Goal: Transaction & Acquisition: Subscribe to service/newsletter

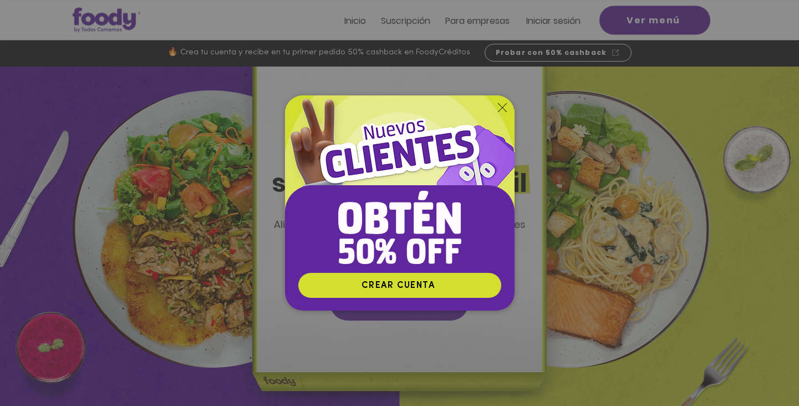
click at [501, 112] on img "Nuevos suscriptores 50% off" at bounding box center [399, 183] width 229 height 177
click at [503, 108] on icon "Volver al sitio" at bounding box center [502, 107] width 9 height 9
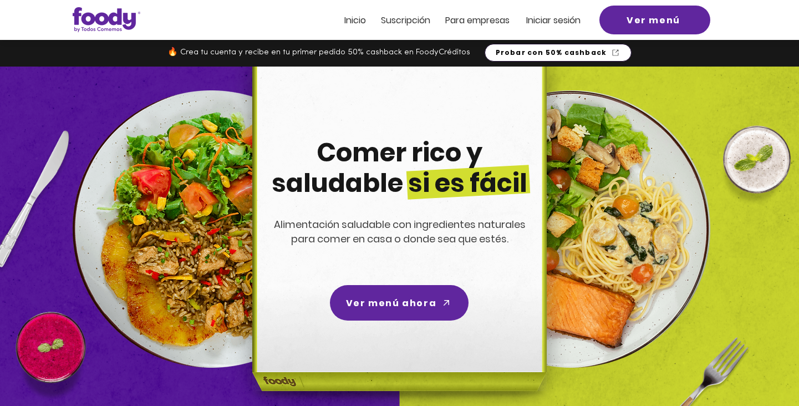
click at [516, 54] on span "Probar con 50% cashback" at bounding box center [550, 53] width 111 height 10
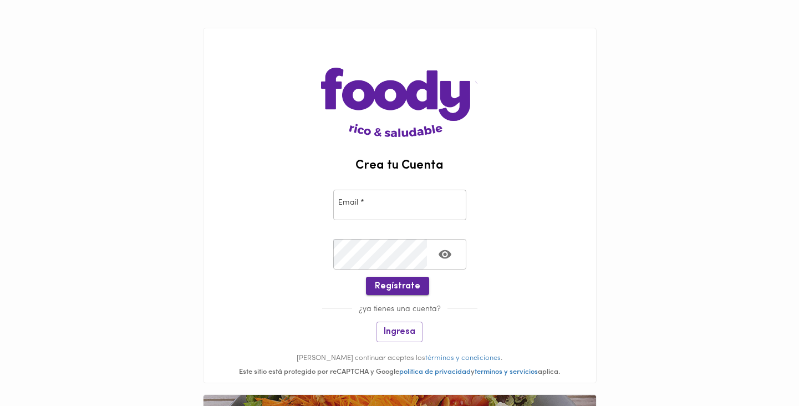
click at [407, 287] on span "Regístrate" at bounding box center [397, 286] width 45 height 11
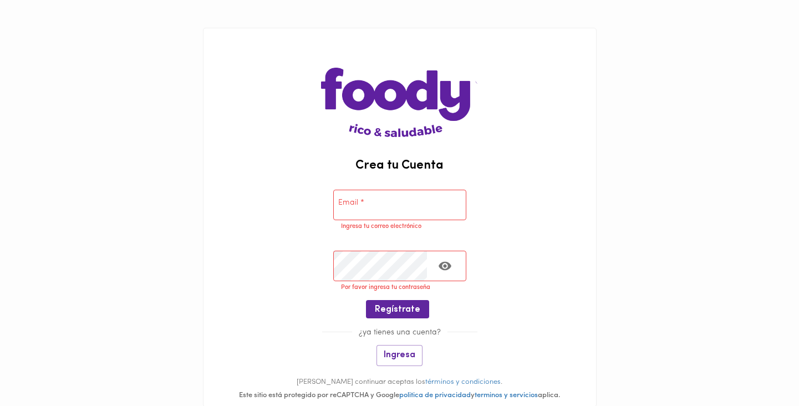
click at [373, 212] on input "email" at bounding box center [399, 205] width 133 height 30
type input "bellagenta@gmail.com"
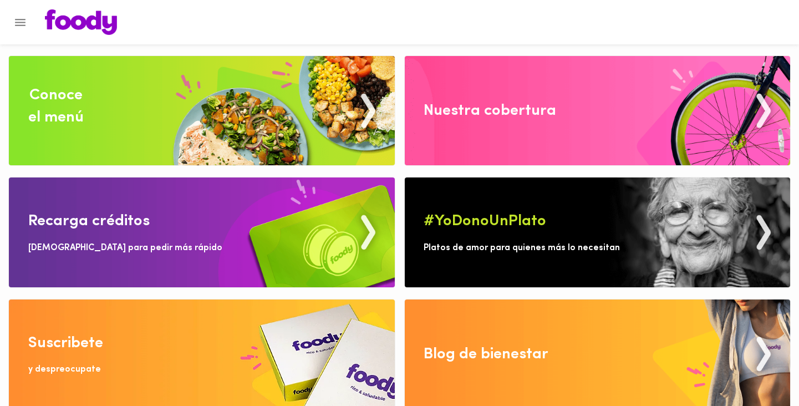
click at [454, 119] on div "Nuestra cobertura" at bounding box center [489, 111] width 132 height 22
